Goal: Contribute content

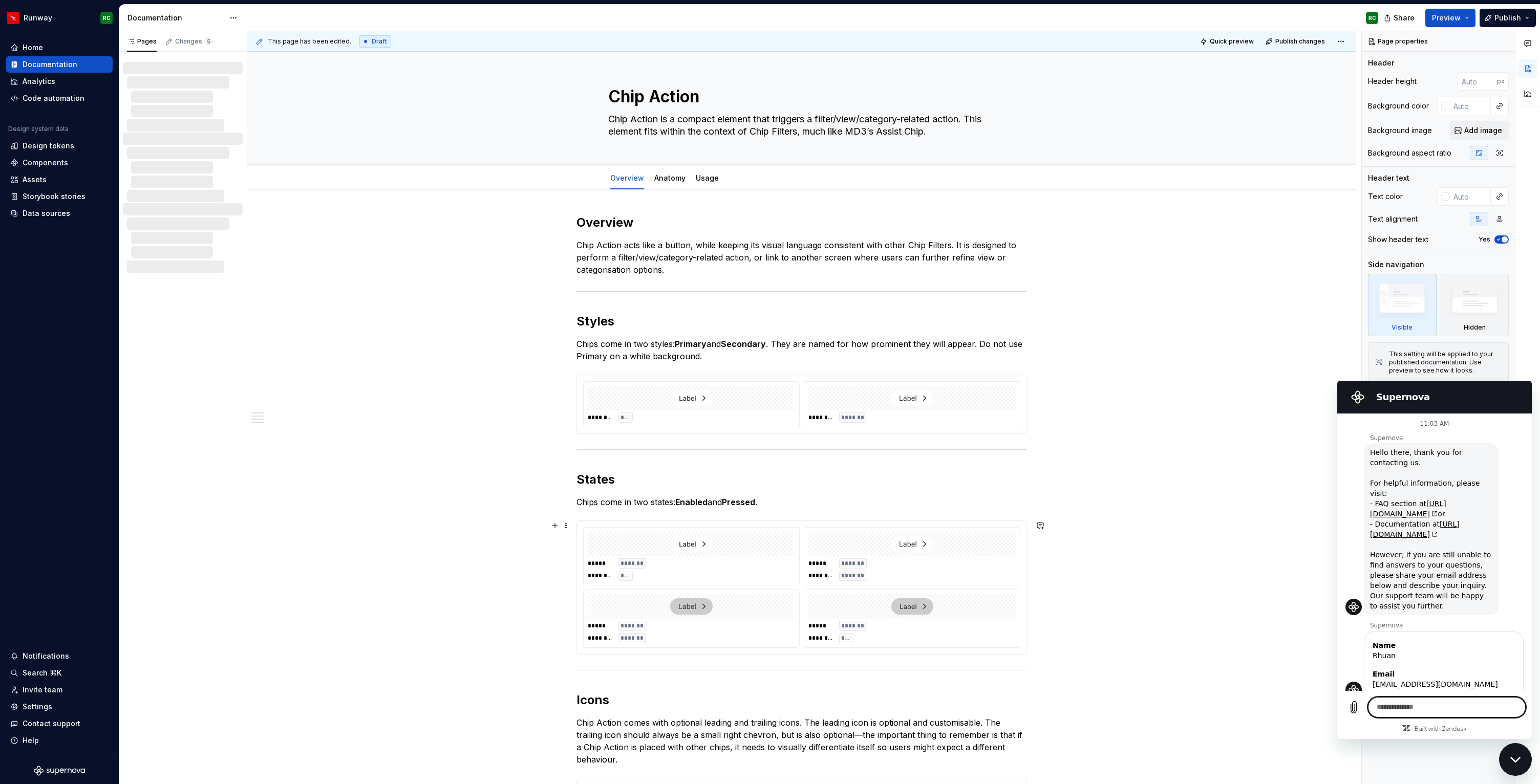
scroll to position [180, 0]
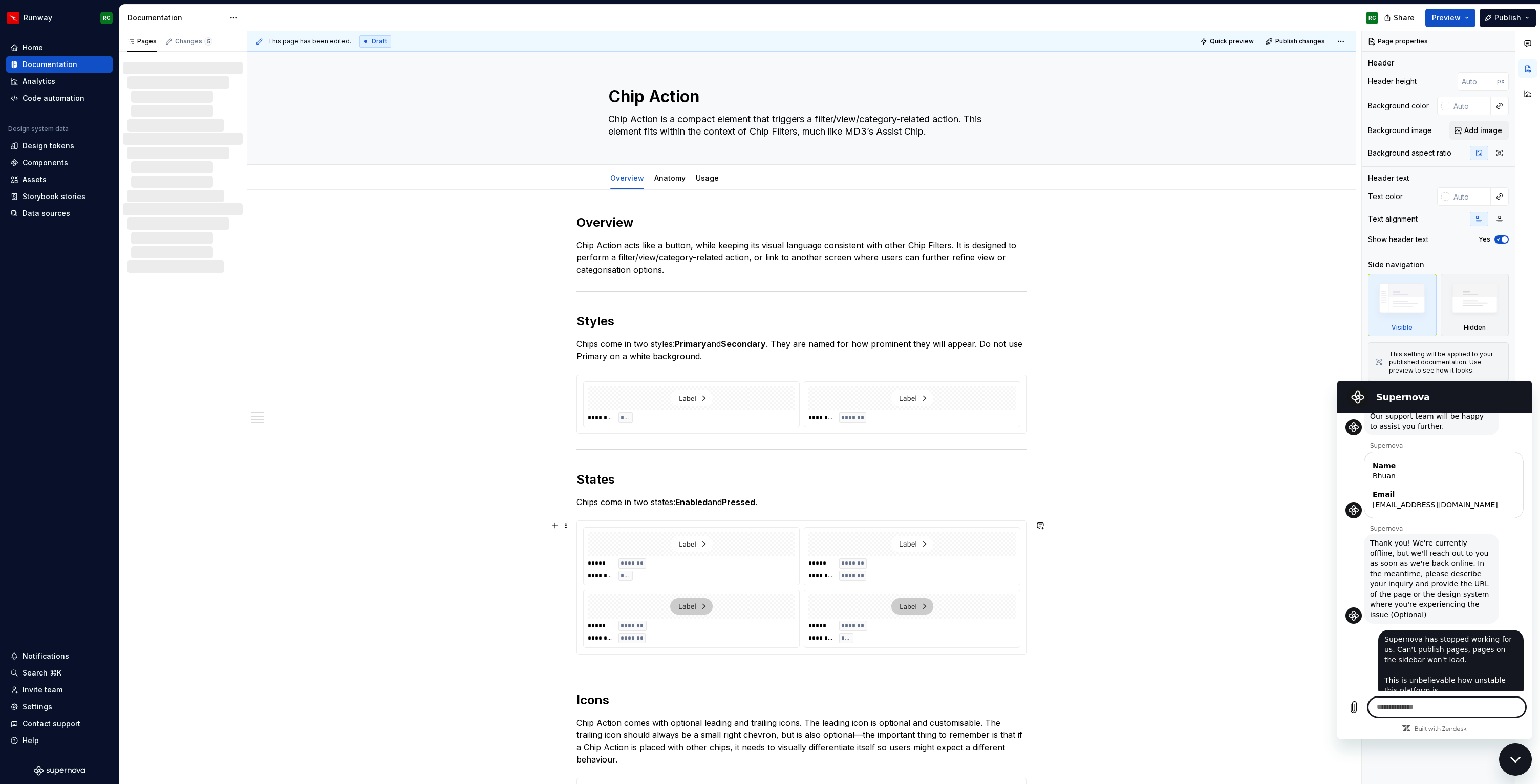
click at [1178, 407] on div "**********" at bounding box center [802, 656] width 1109 height 932
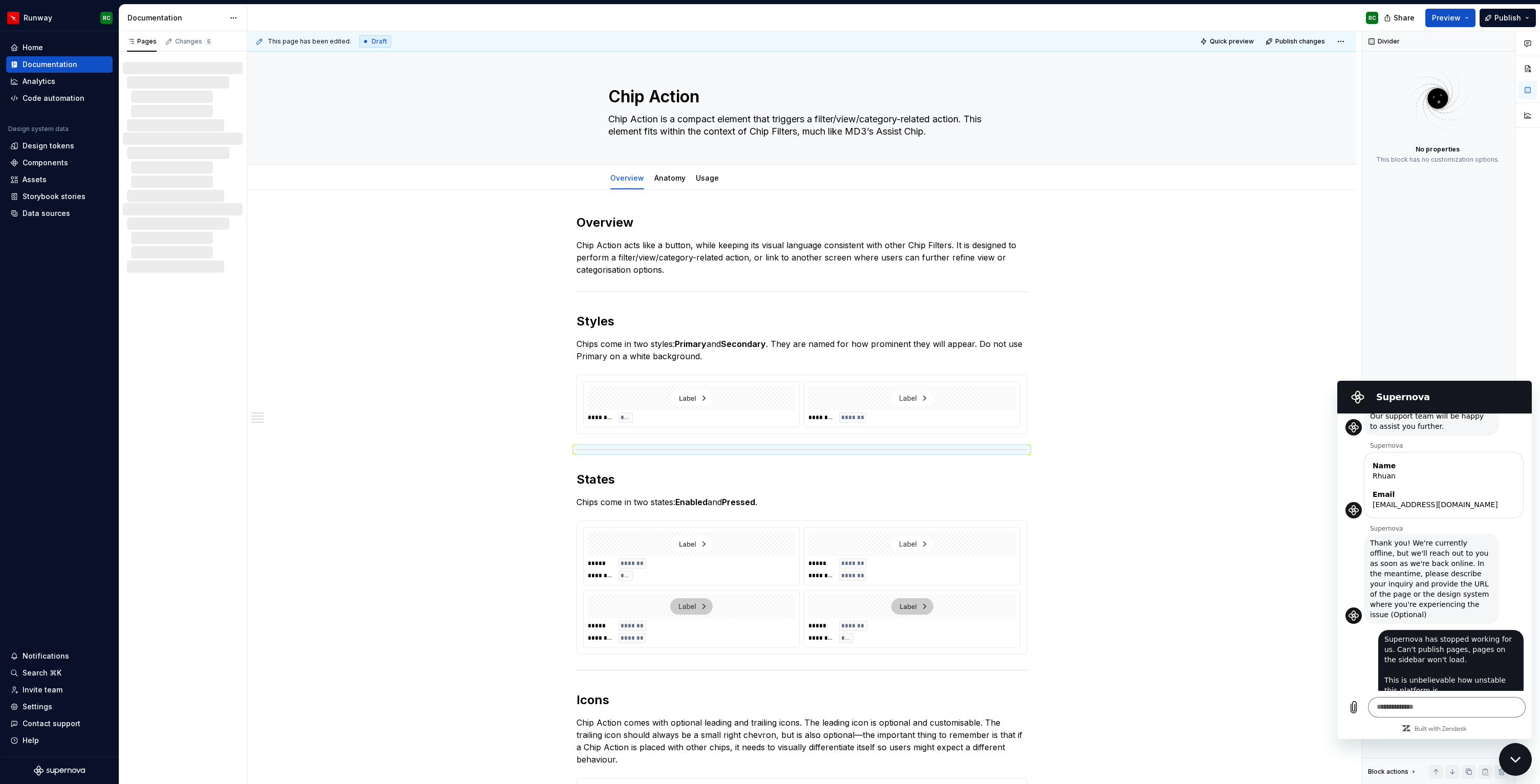
click at [1519, 755] on div "Close messaging window" at bounding box center [1515, 759] width 30 height 30
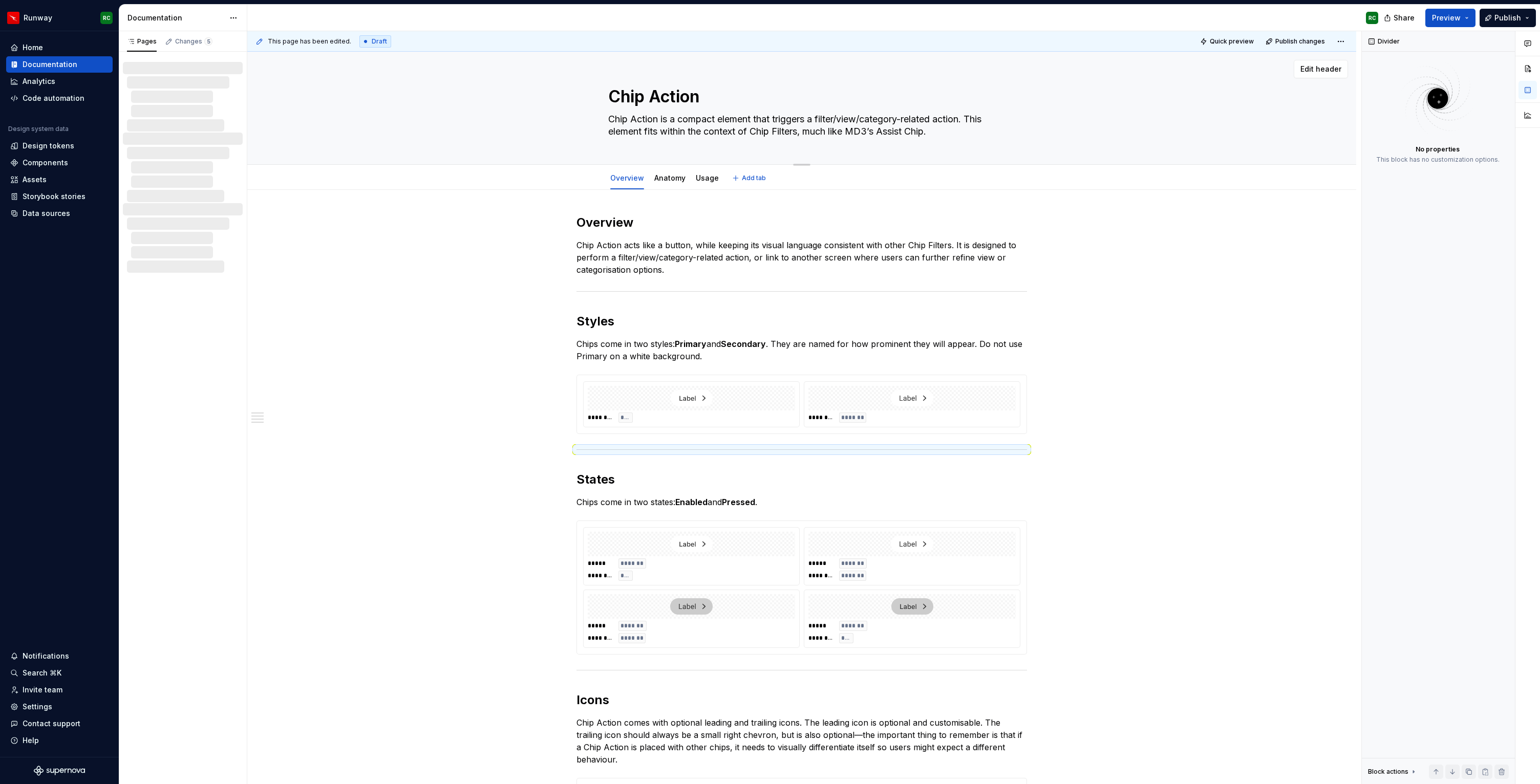
click at [1298, 53] on div "Chip Action Chip Action is a compact element that triggers a filter/view/catego…" at bounding box center [802, 108] width 1027 height 112
click at [1297, 41] on span "Publish changes" at bounding box center [1300, 42] width 50 height 8
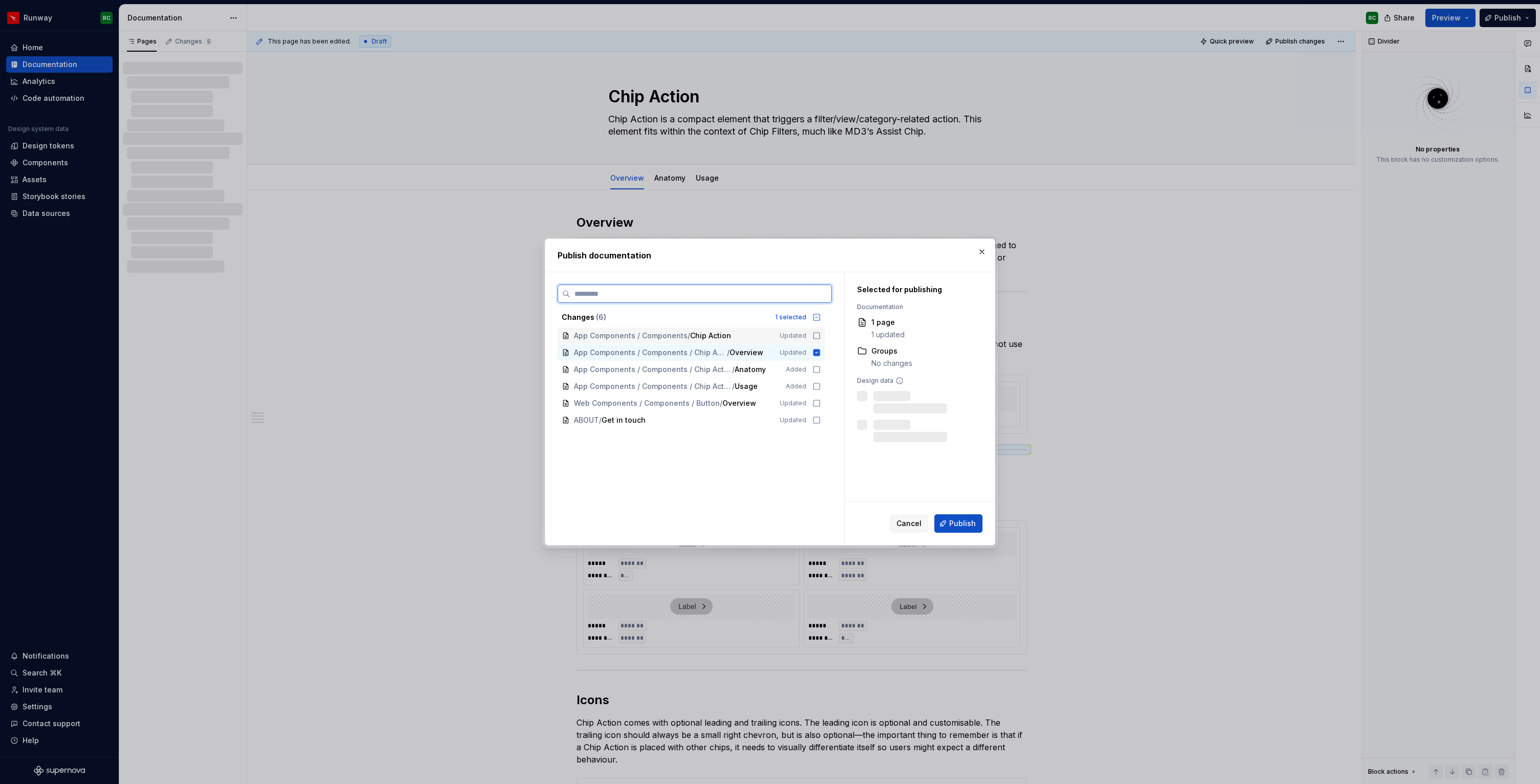
click at [726, 336] on span "Chip Action" at bounding box center [710, 335] width 41 height 10
click at [724, 372] on span "App Components / Components / Chip Action" at bounding box center [653, 369] width 158 height 10
click at [734, 392] on div "App Components / Components / Chip Action / Usage Added" at bounding box center [691, 386] width 267 height 16
click at [975, 522] on span "Publish" at bounding box center [962, 523] width 27 height 10
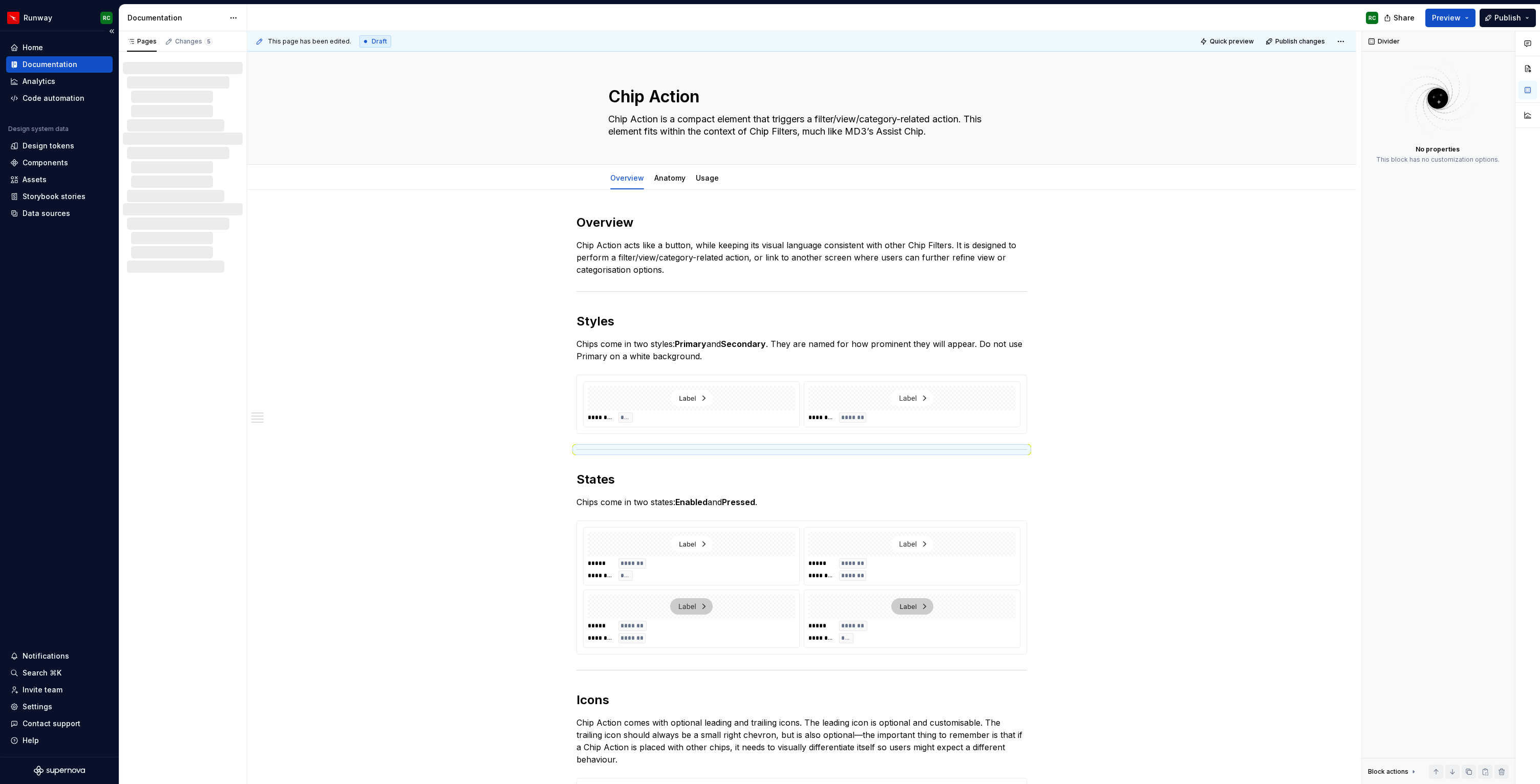
type textarea "*"
